Goal: Task Accomplishment & Management: Manage account settings

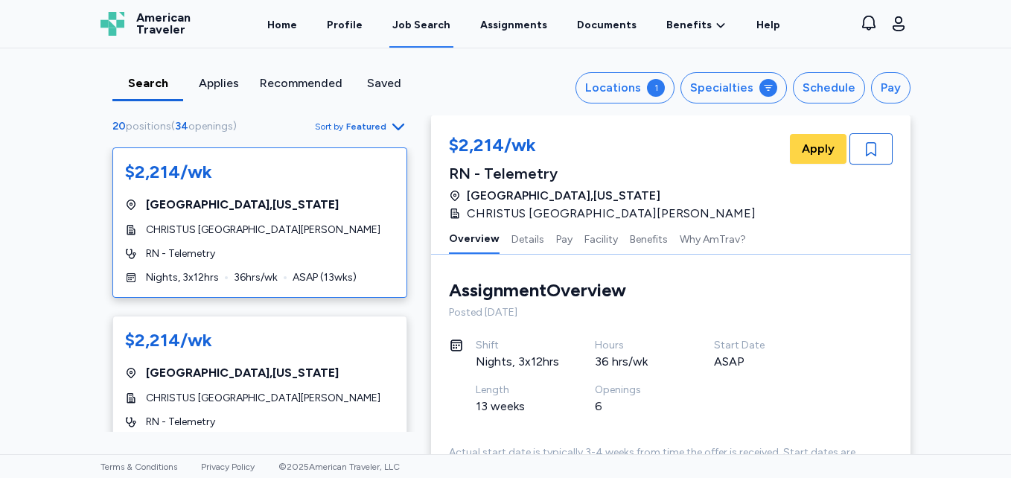
click at [386, 86] on div "Saved" at bounding box center [383, 83] width 59 height 18
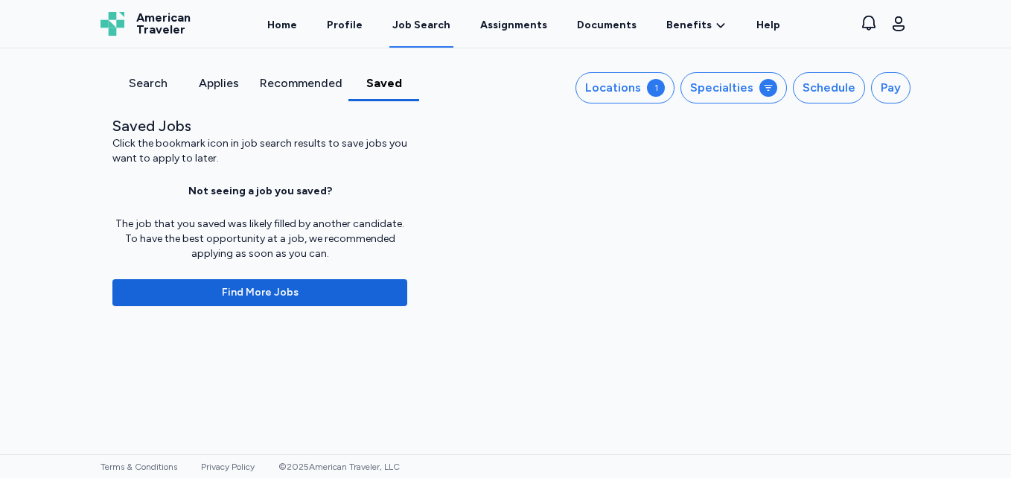
click at [136, 86] on div "Search" at bounding box center [147, 83] width 59 height 18
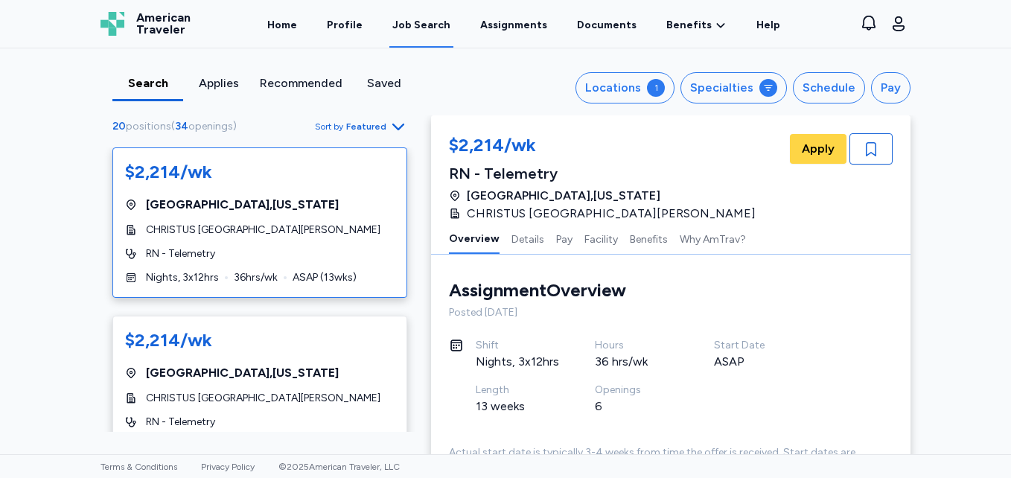
click at [161, 122] on span "positions" at bounding box center [148, 126] width 45 height 13
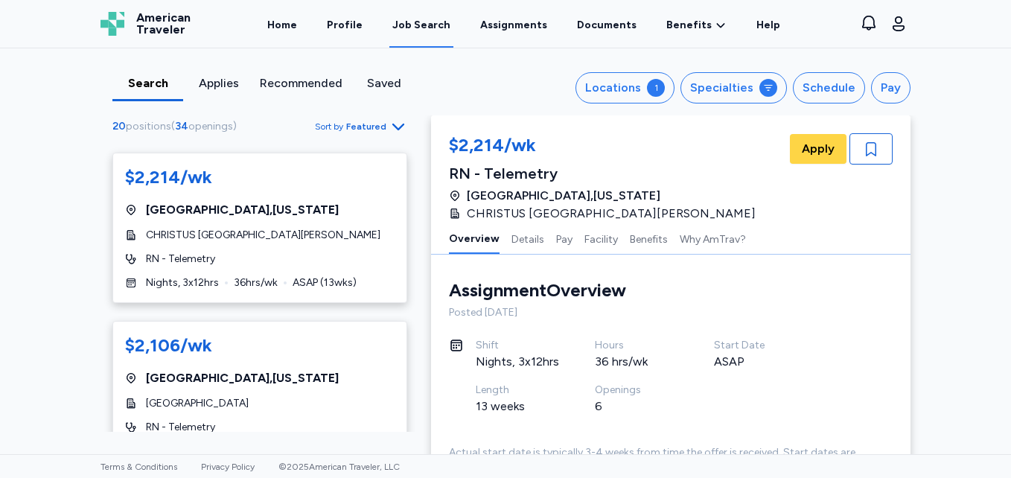
scroll to position [153, 0]
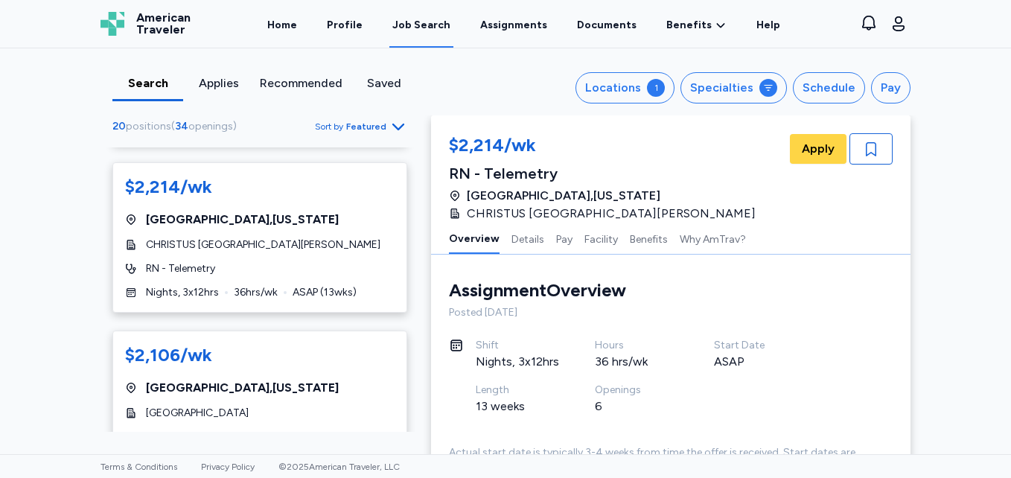
click at [190, 123] on span "openings" at bounding box center [210, 126] width 45 height 13
click at [372, 127] on span "Featured" at bounding box center [366, 127] width 40 height 12
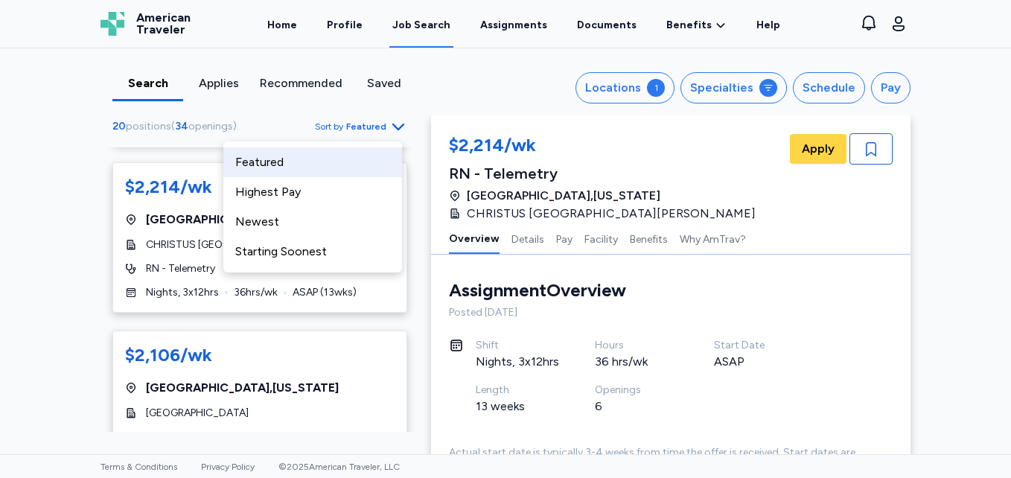
click at [372, 127] on span "Featured" at bounding box center [366, 127] width 40 height 12
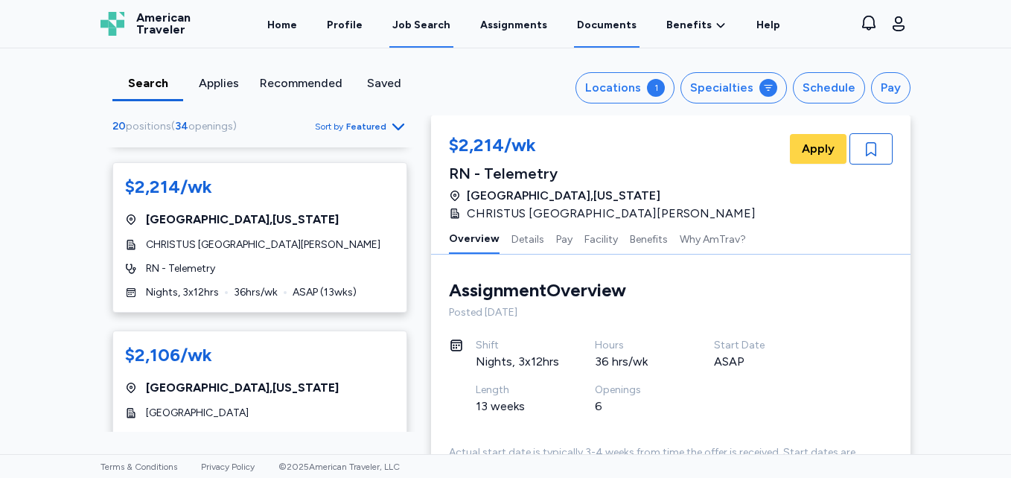
click at [585, 35] on link "Documents" at bounding box center [607, 24] width 66 height 46
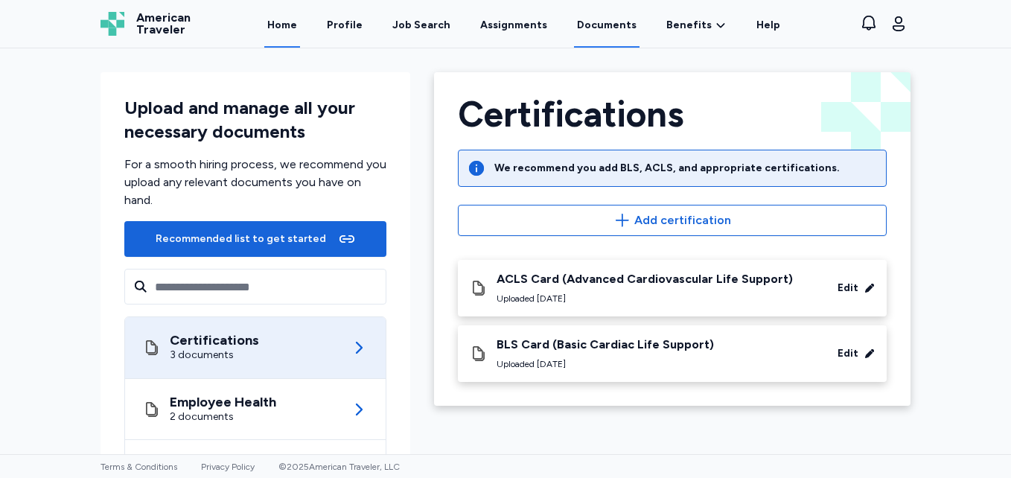
click at [300, 25] on link "Home" at bounding box center [282, 24] width 36 height 46
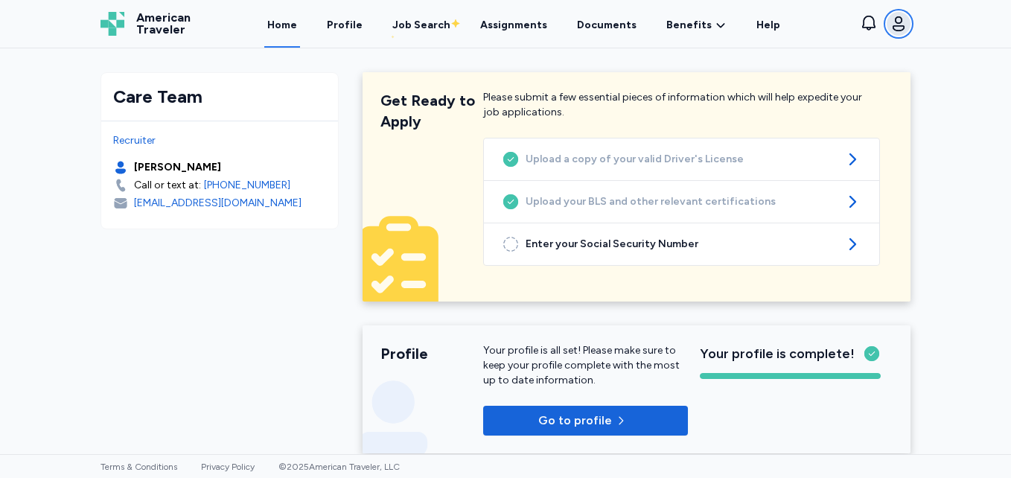
click at [892, 28] on icon "button" at bounding box center [899, 24] width 18 height 18
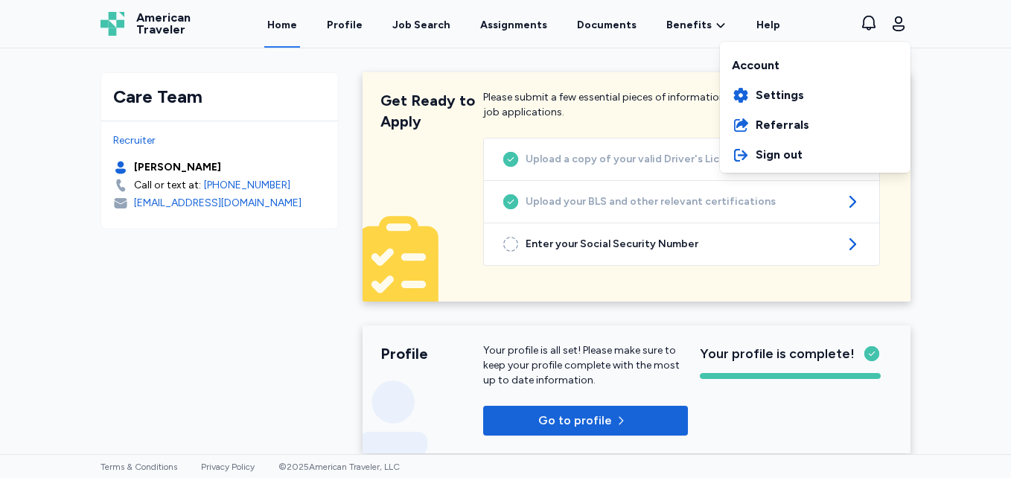
click at [259, 127] on div "Open sidebar Home American Traveler American Traveler Home Profile Job Search A…" at bounding box center [505, 239] width 1011 height 478
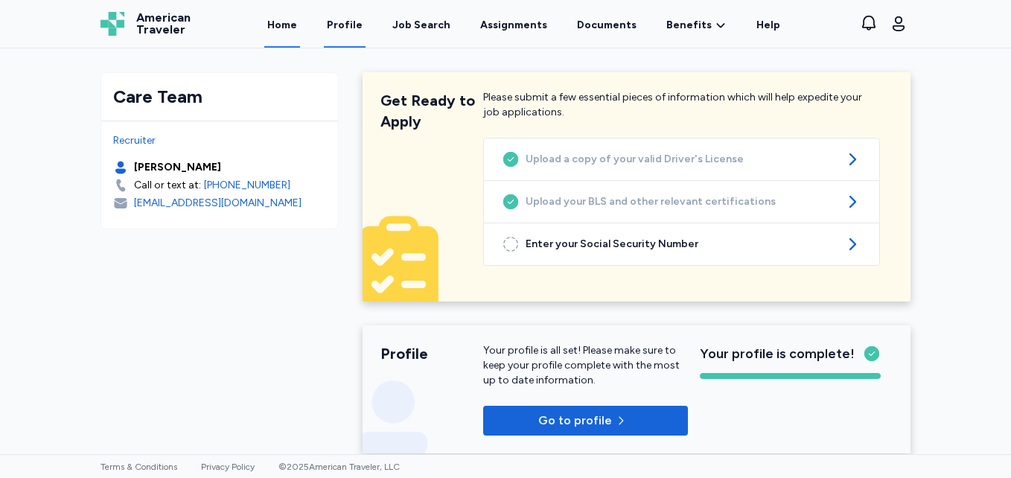
click at [342, 21] on link "Profile" at bounding box center [345, 24] width 42 height 46
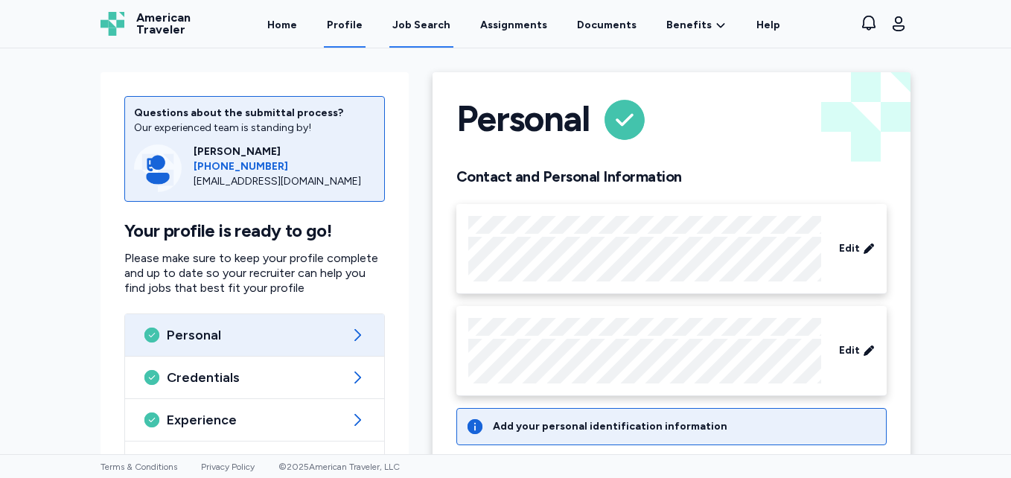
click at [415, 34] on link "Job Search" at bounding box center [421, 24] width 64 height 46
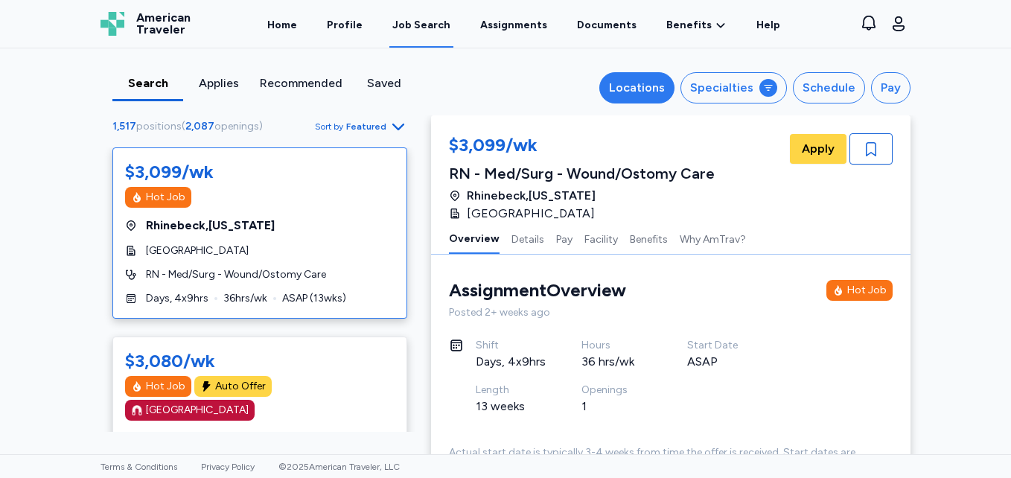
click at [615, 88] on div "Locations" at bounding box center [637, 88] width 56 height 18
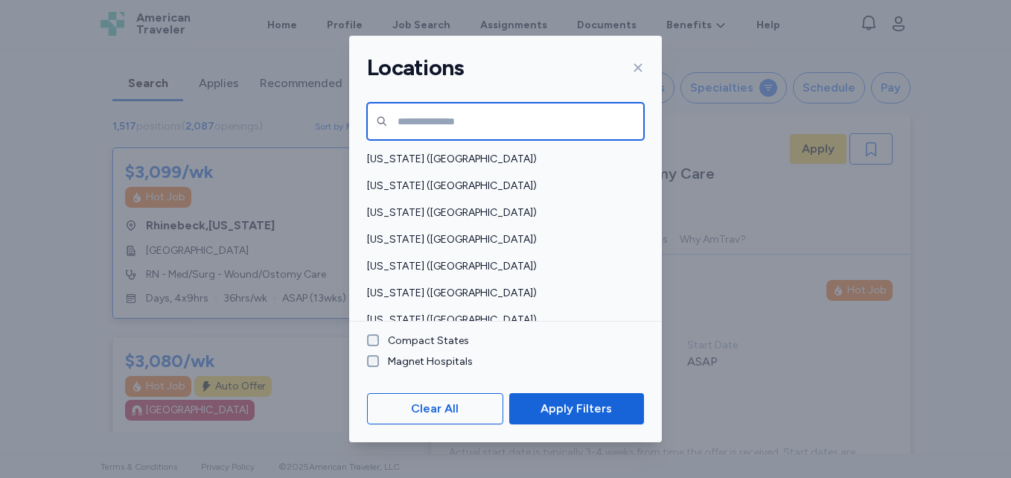
click at [550, 114] on input "text" at bounding box center [505, 121] width 277 height 37
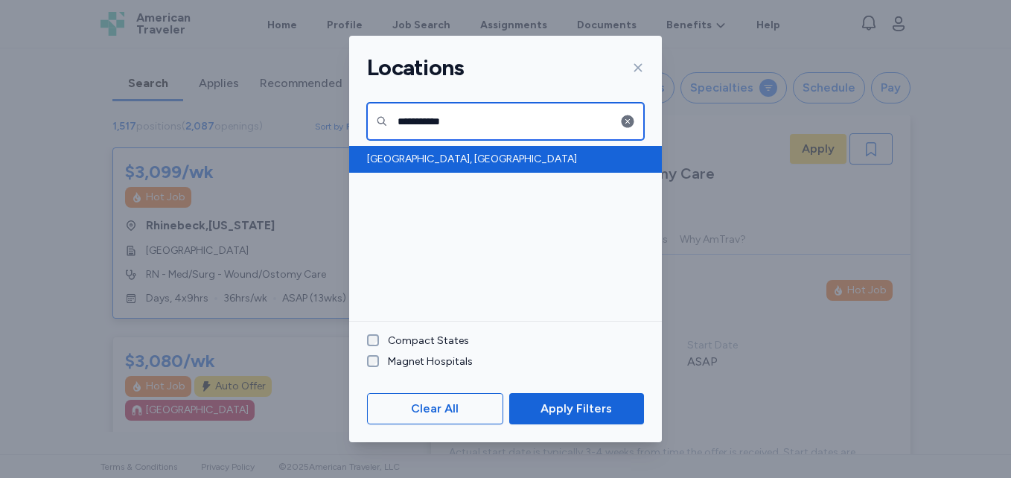
type input "**********"
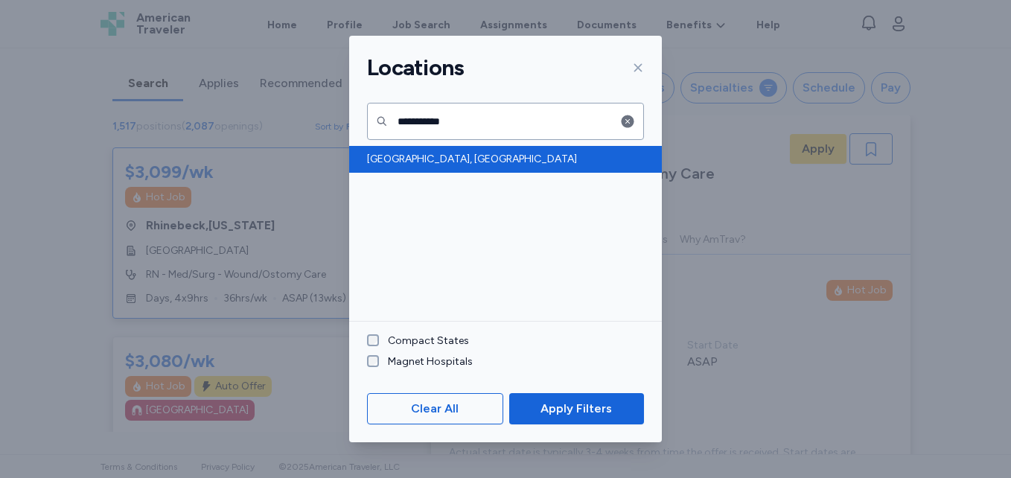
click at [486, 153] on span "New Orleans, LA" at bounding box center [501, 159] width 268 height 15
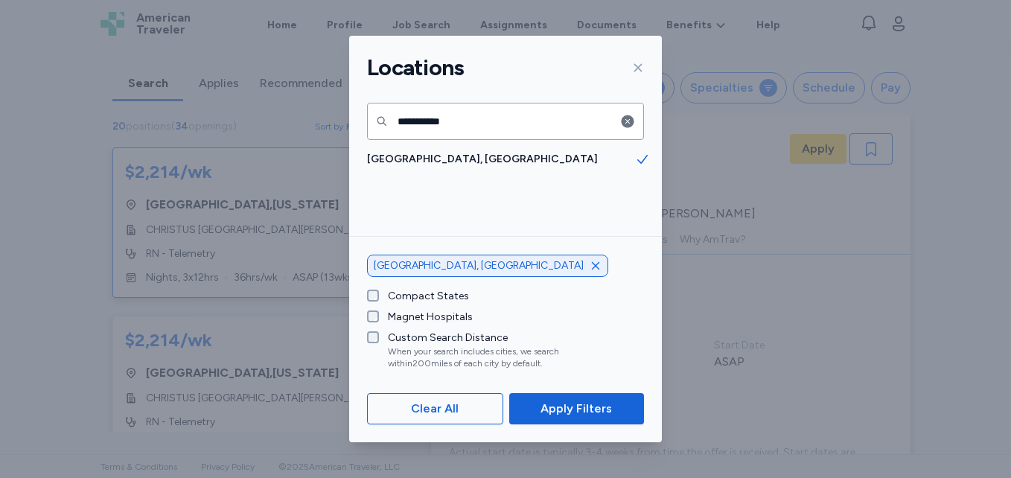
scroll to position [1, 0]
click at [535, 412] on span "Apply Filters" at bounding box center [576, 409] width 111 height 18
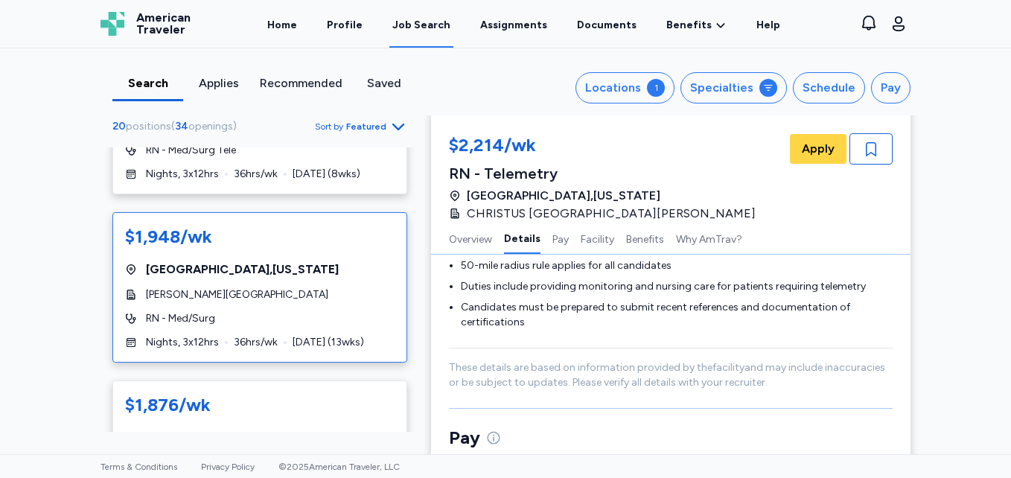
scroll to position [1489, 0]
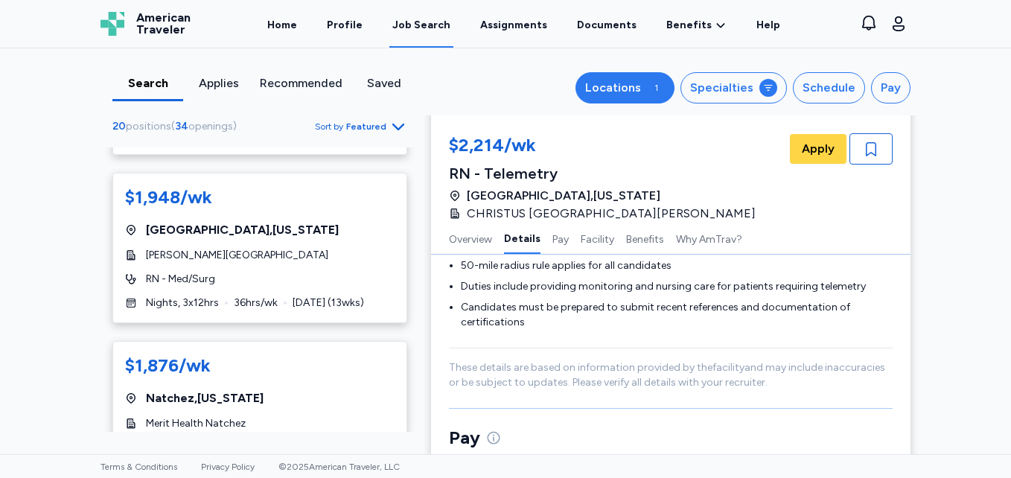
click at [600, 90] on div "Locations" at bounding box center [613, 88] width 56 height 18
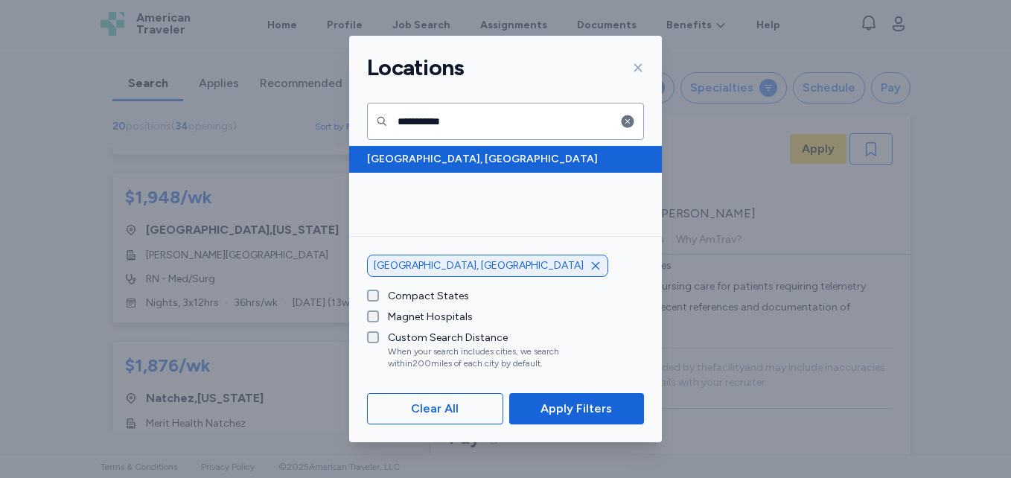
click at [602, 163] on span "New Orleans, LA" at bounding box center [501, 159] width 268 height 15
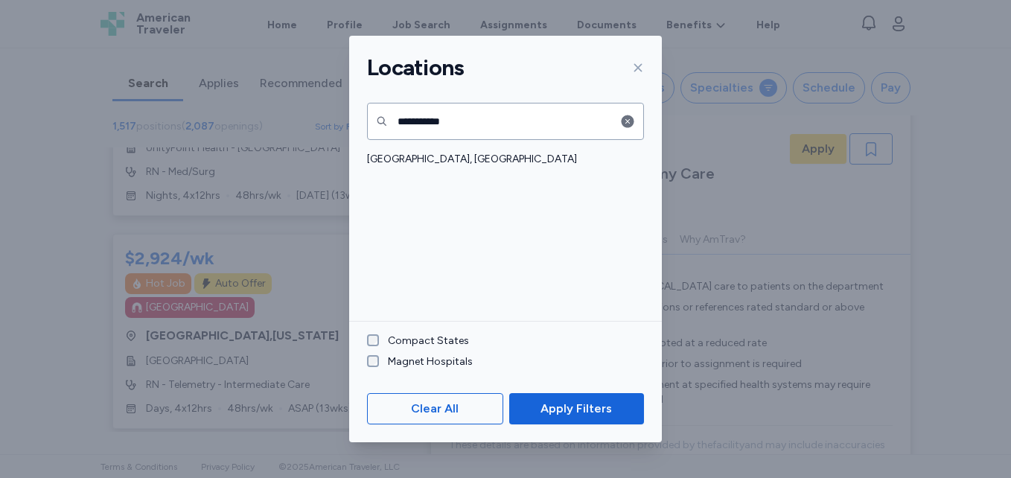
scroll to position [1, 0]
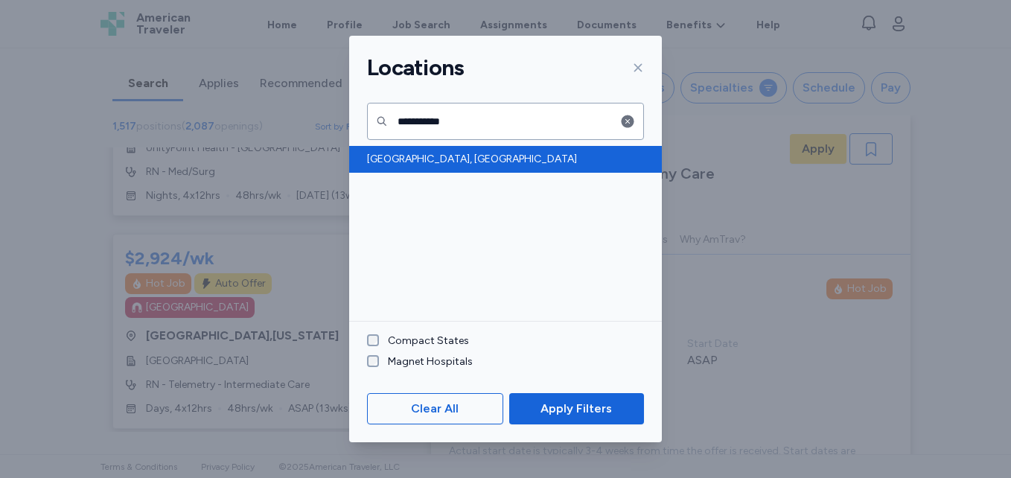
click at [447, 170] on div "New Orleans, LA" at bounding box center [505, 159] width 313 height 27
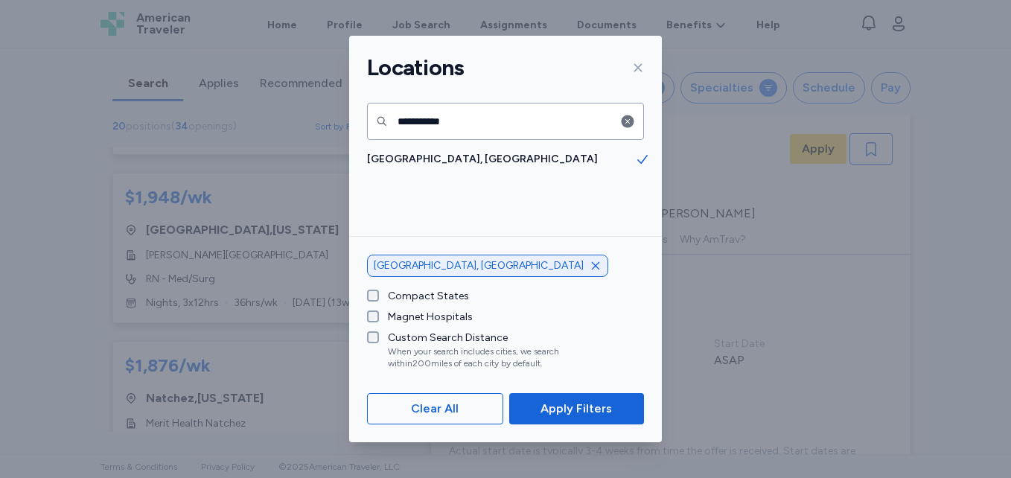
click at [428, 269] on span "New Orleans, LA" at bounding box center [479, 265] width 210 height 15
click at [563, 415] on span "Apply Filters" at bounding box center [576, 409] width 71 height 18
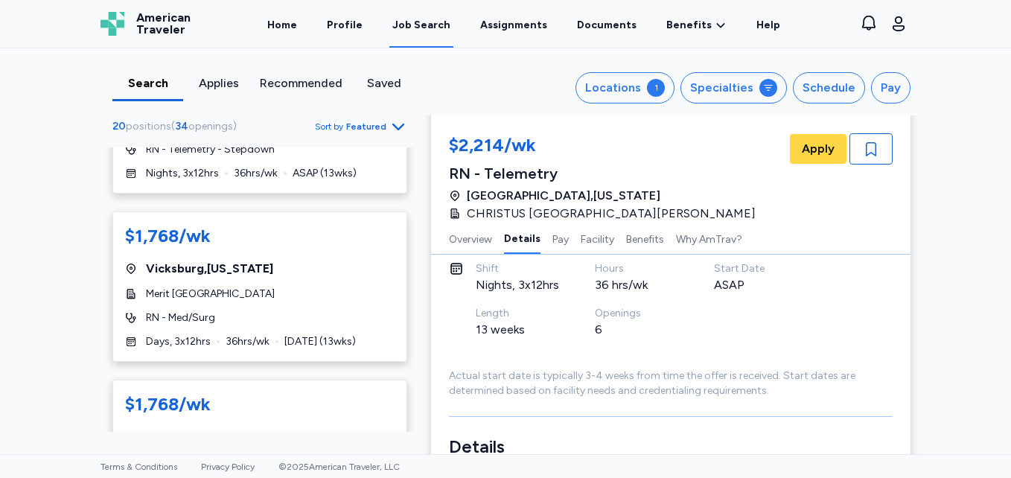
scroll to position [76, 0]
click at [658, 98] on button "Locations 1" at bounding box center [625, 87] width 99 height 31
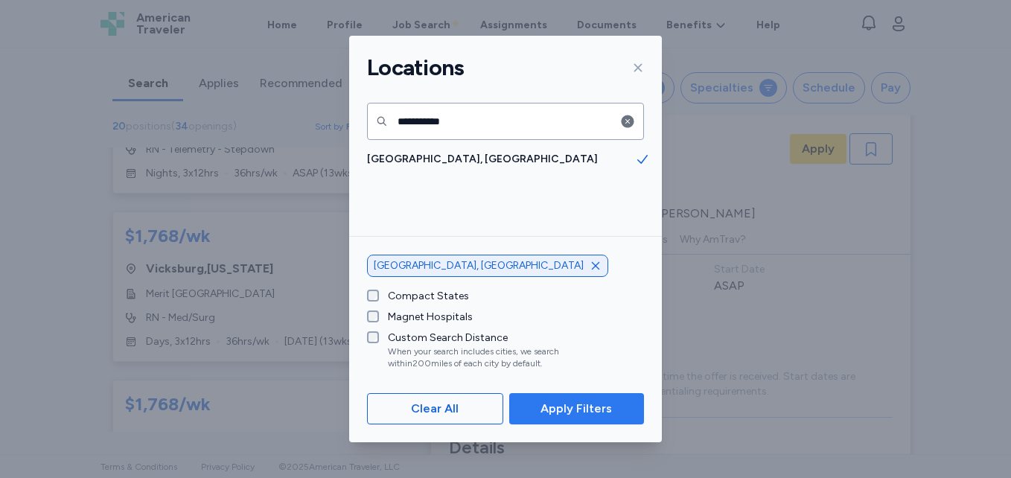
click at [552, 410] on span "Apply Filters" at bounding box center [576, 409] width 71 height 18
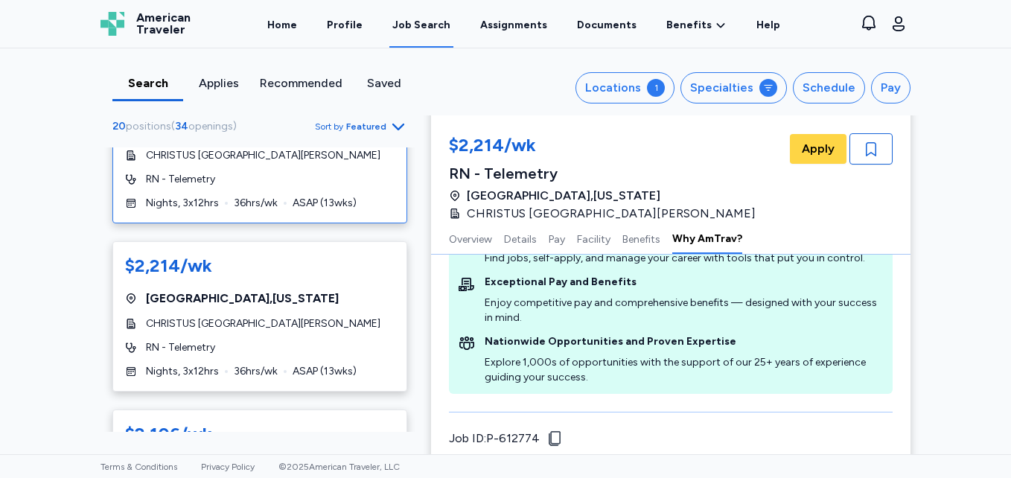
scroll to position [2030, 0]
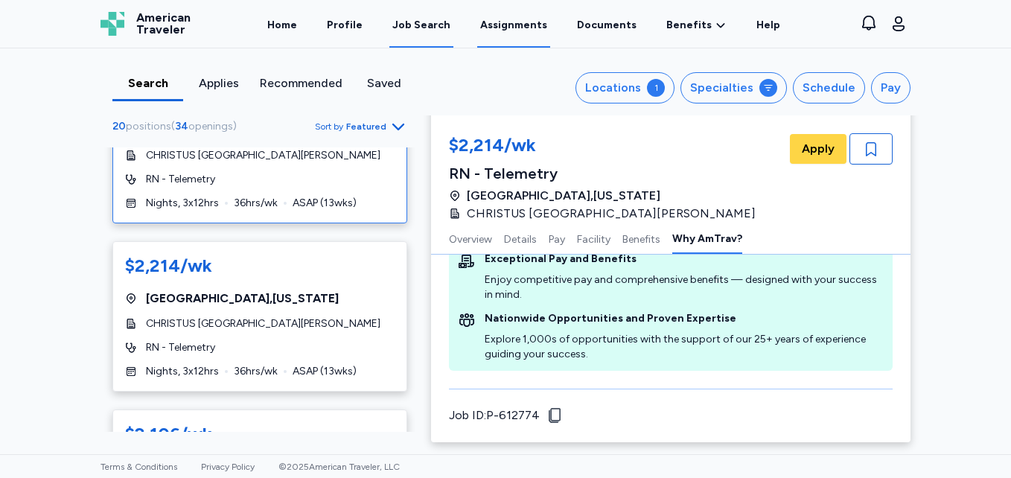
click at [526, 28] on link "Assignments" at bounding box center [513, 24] width 73 height 46
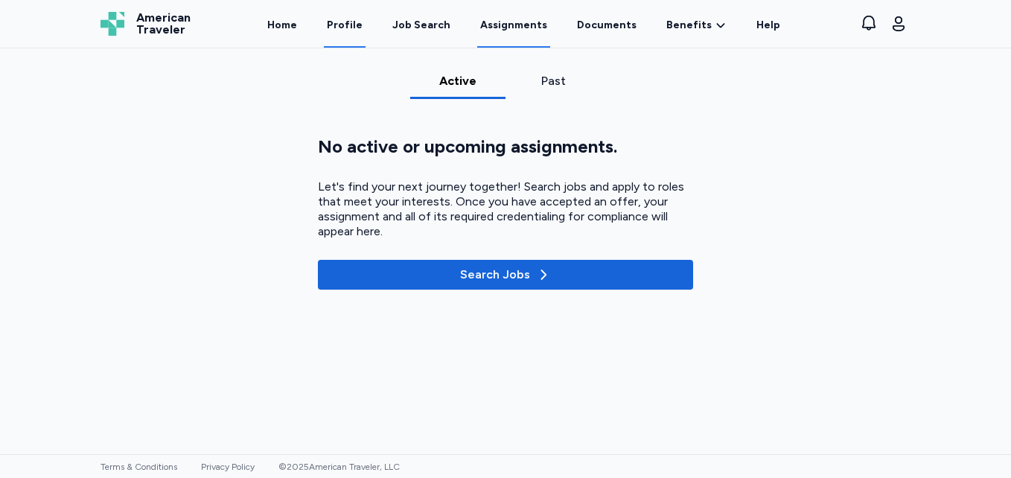
click at [357, 30] on link "Profile" at bounding box center [345, 24] width 42 height 46
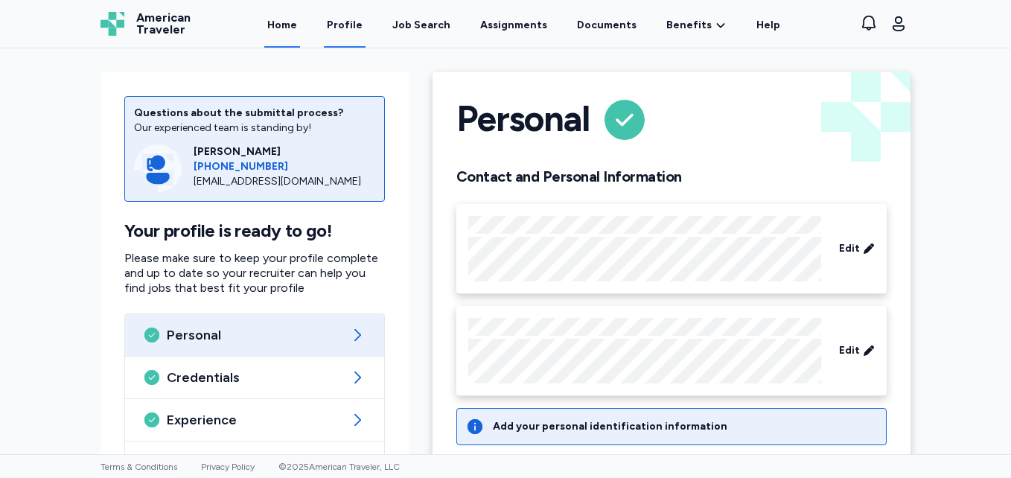
click at [287, 31] on link "Home" at bounding box center [282, 24] width 36 height 46
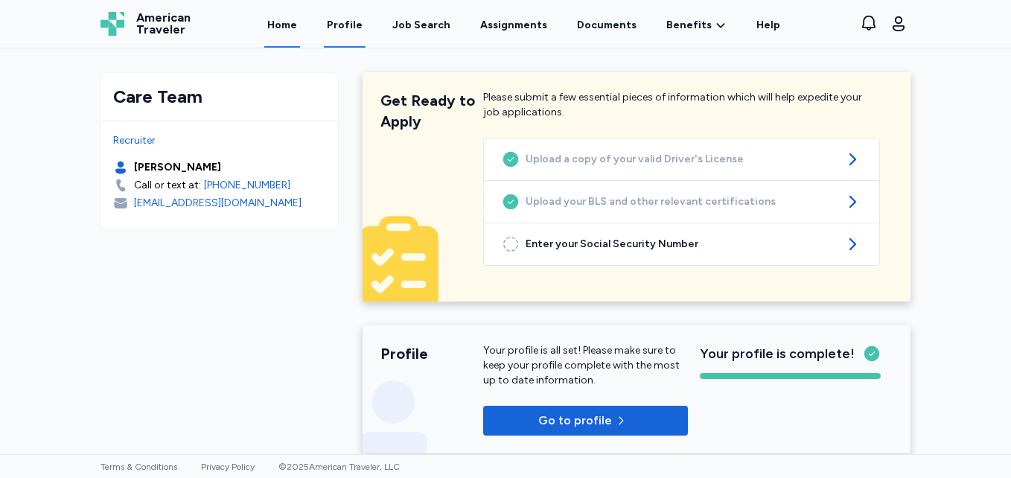
click at [353, 38] on link "Profile" at bounding box center [345, 24] width 42 height 46
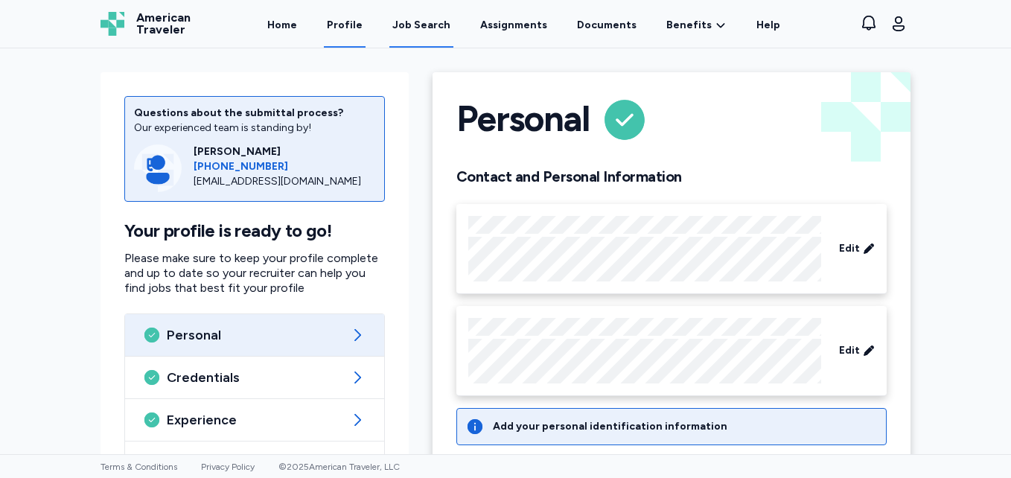
click at [429, 26] on div "Job Search" at bounding box center [421, 25] width 58 height 15
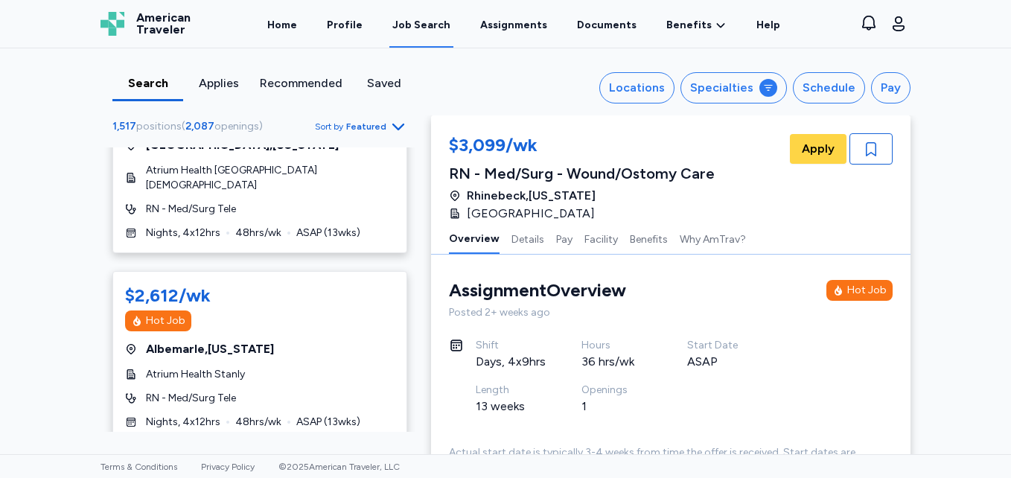
scroll to position [6777, 0]
